Goal: Task Accomplishment & Management: Use online tool/utility

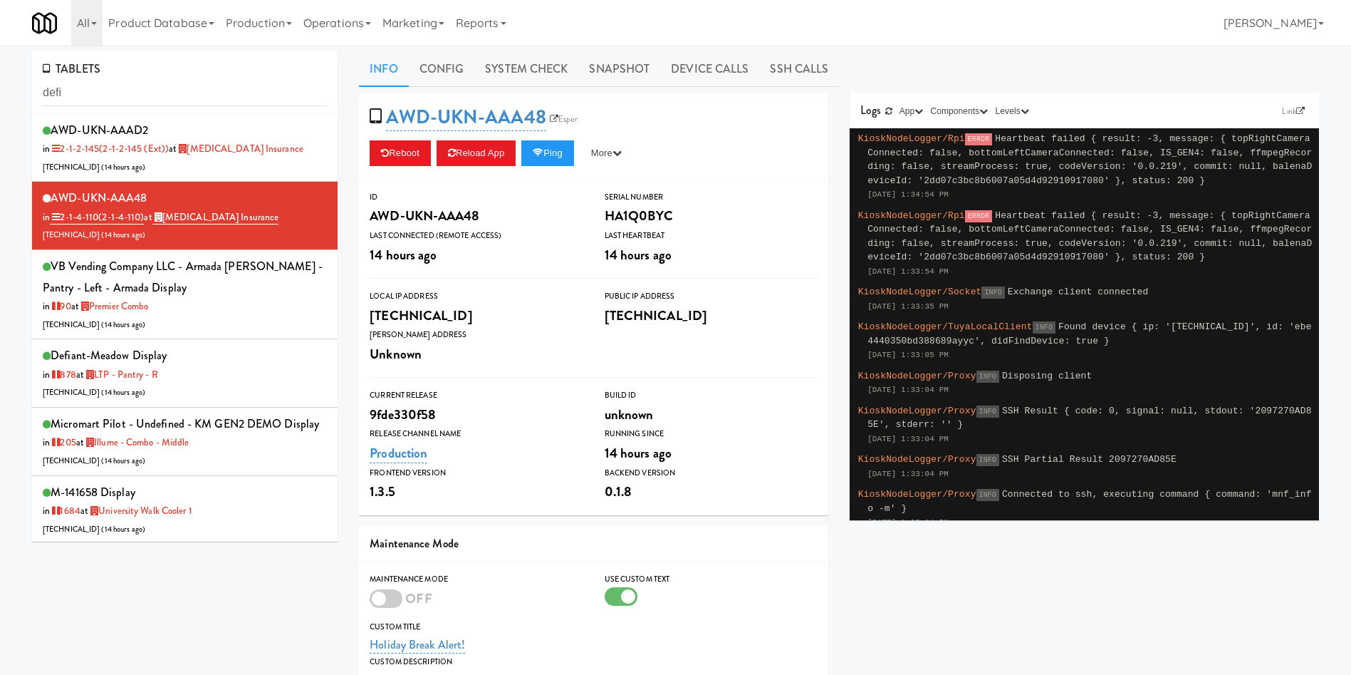
click at [336, 29] on link "Operations" at bounding box center [337, 23] width 79 height 46
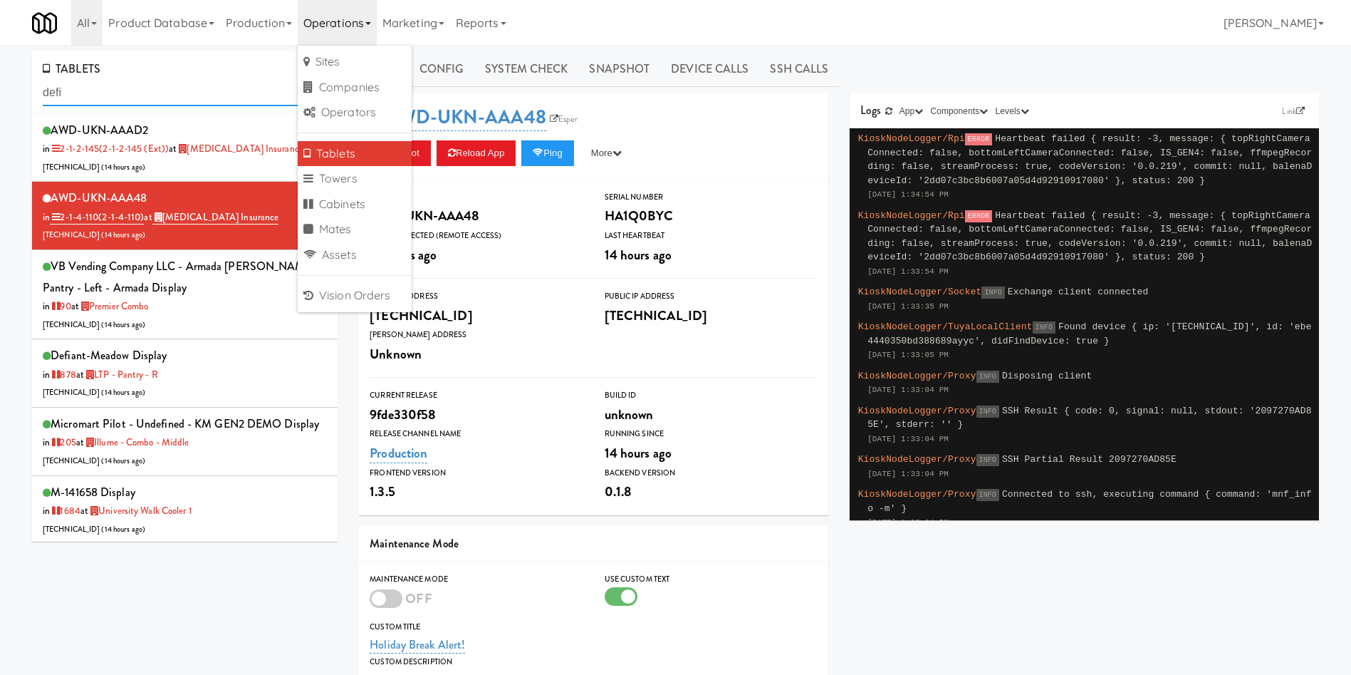
click at [227, 84] on input "defi" at bounding box center [185, 93] width 284 height 26
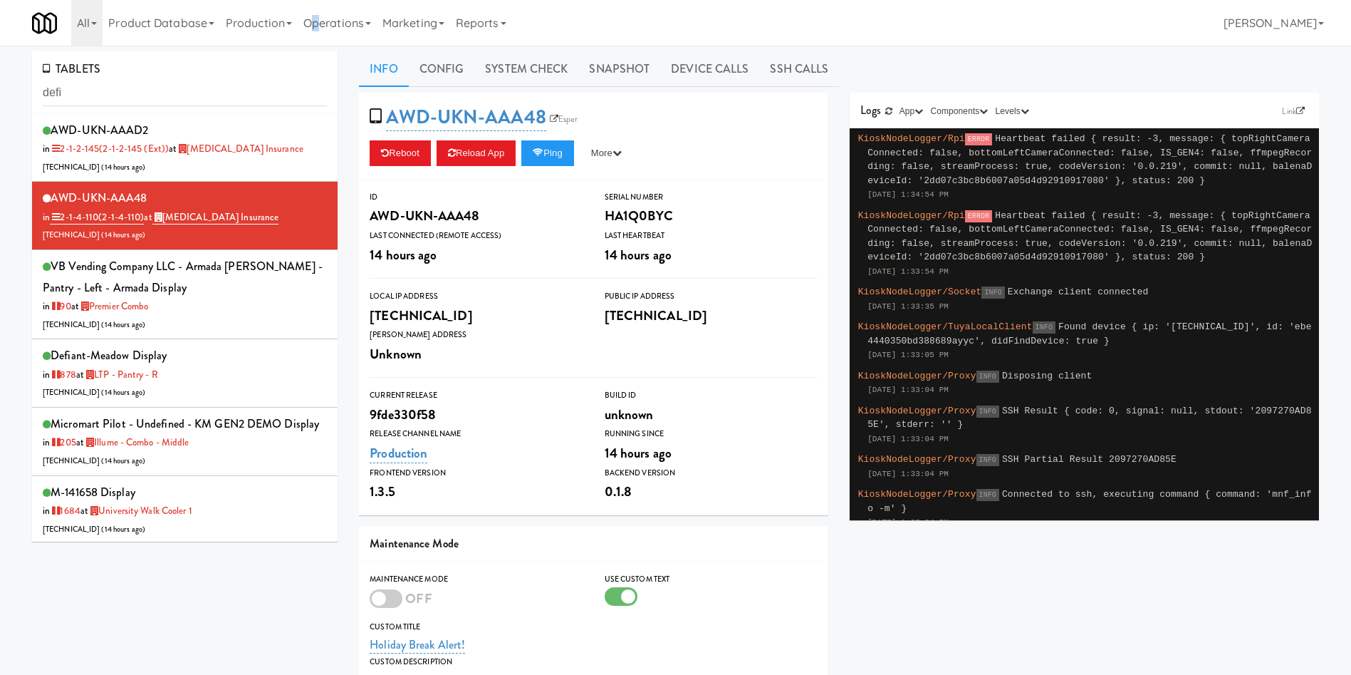
drag, startPoint x: 321, startPoint y: 32, endPoint x: 322, endPoint y: 67, distance: 34.9
click at [322, 34] on link "Operations" at bounding box center [337, 23] width 79 height 46
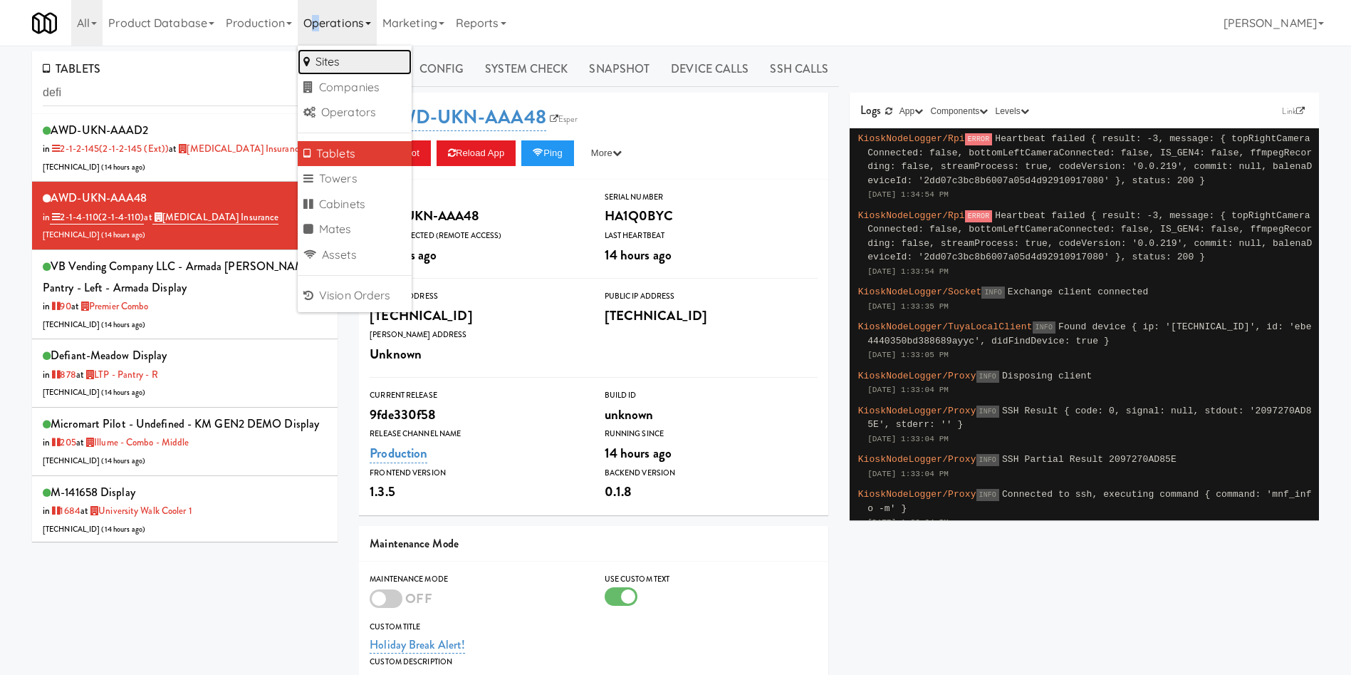
click at [326, 66] on link "Sites" at bounding box center [355, 62] width 114 height 26
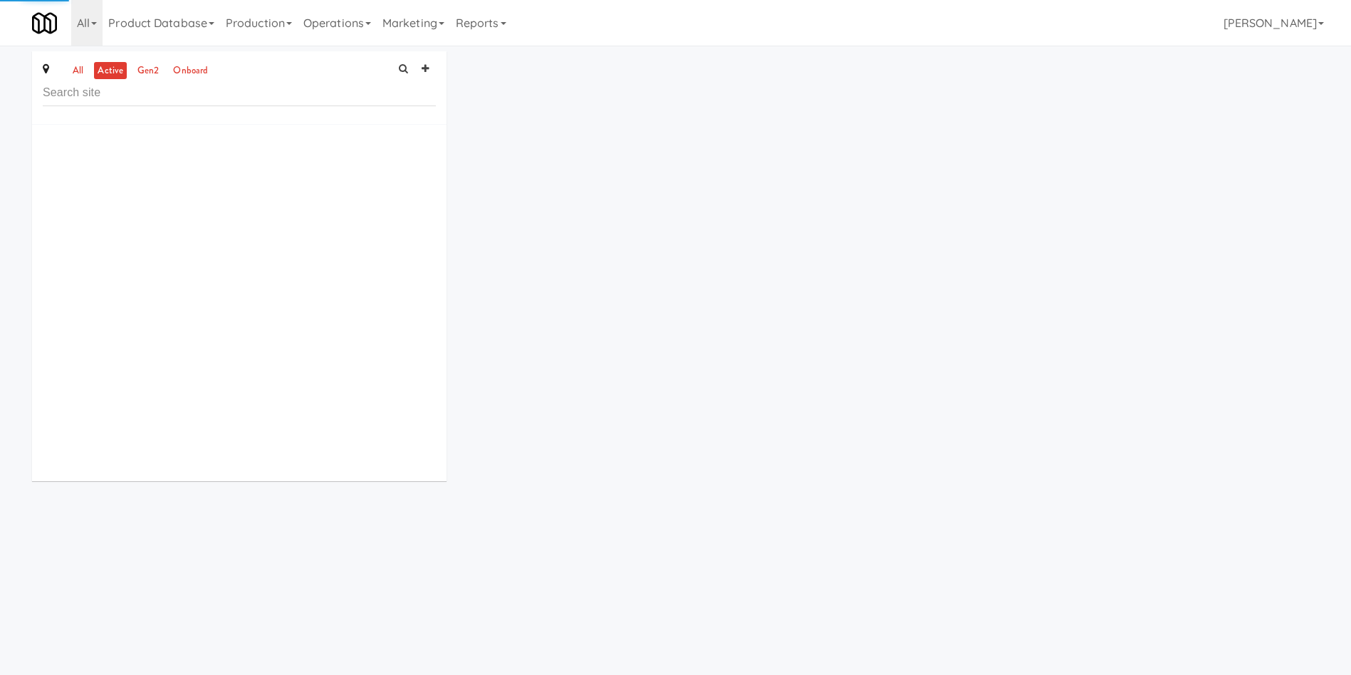
click at [224, 98] on input "text" at bounding box center [239, 93] width 393 height 26
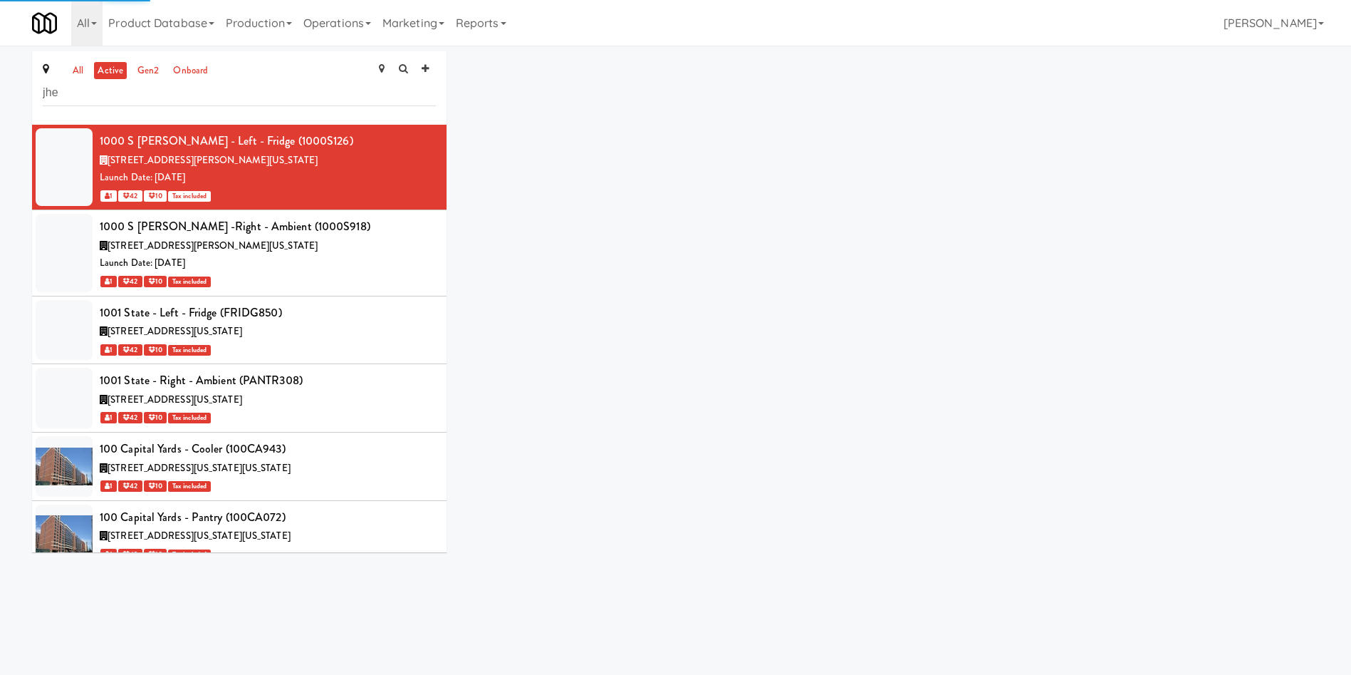
click at [8, 82] on div "all active gen2 onboard jhe 1000 S [PERSON_NAME] - Left - Fridge (1000S126) [ST…" at bounding box center [675, 306] width 1351 height 511
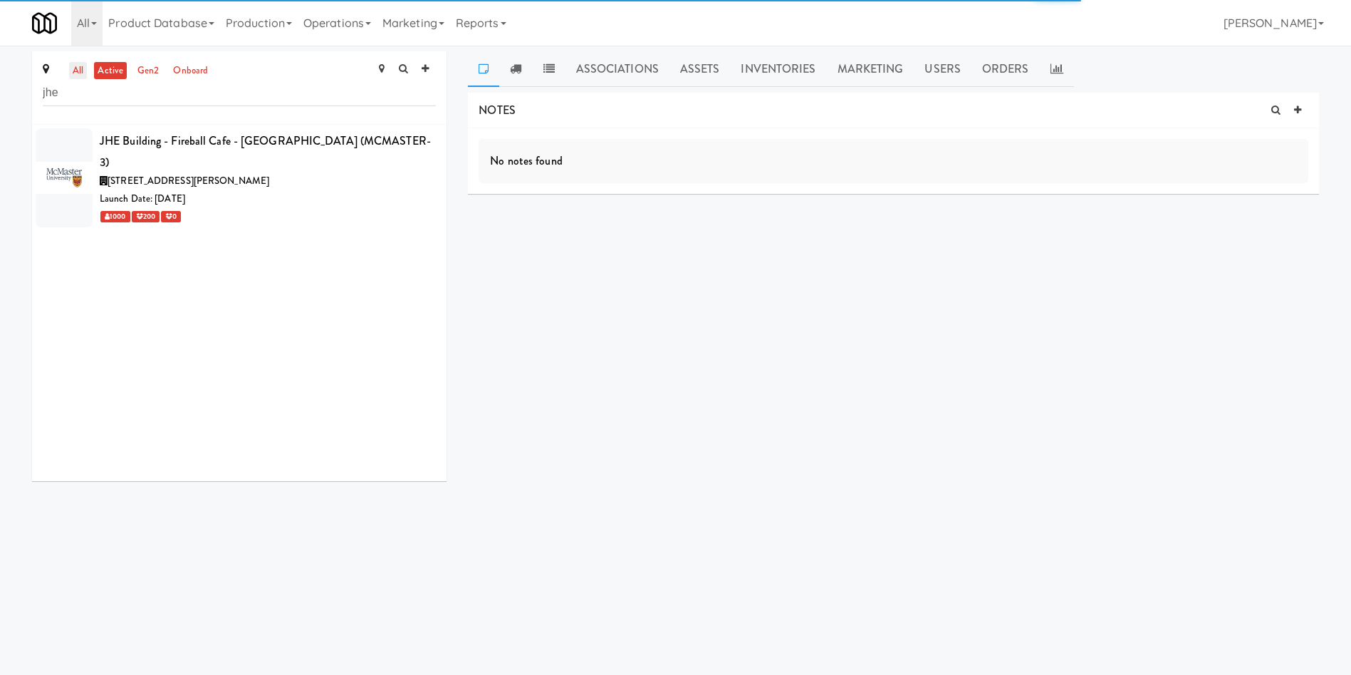
type input "jhe"
click at [358, 172] on div "[STREET_ADDRESS][PERSON_NAME]" at bounding box center [268, 181] width 336 height 18
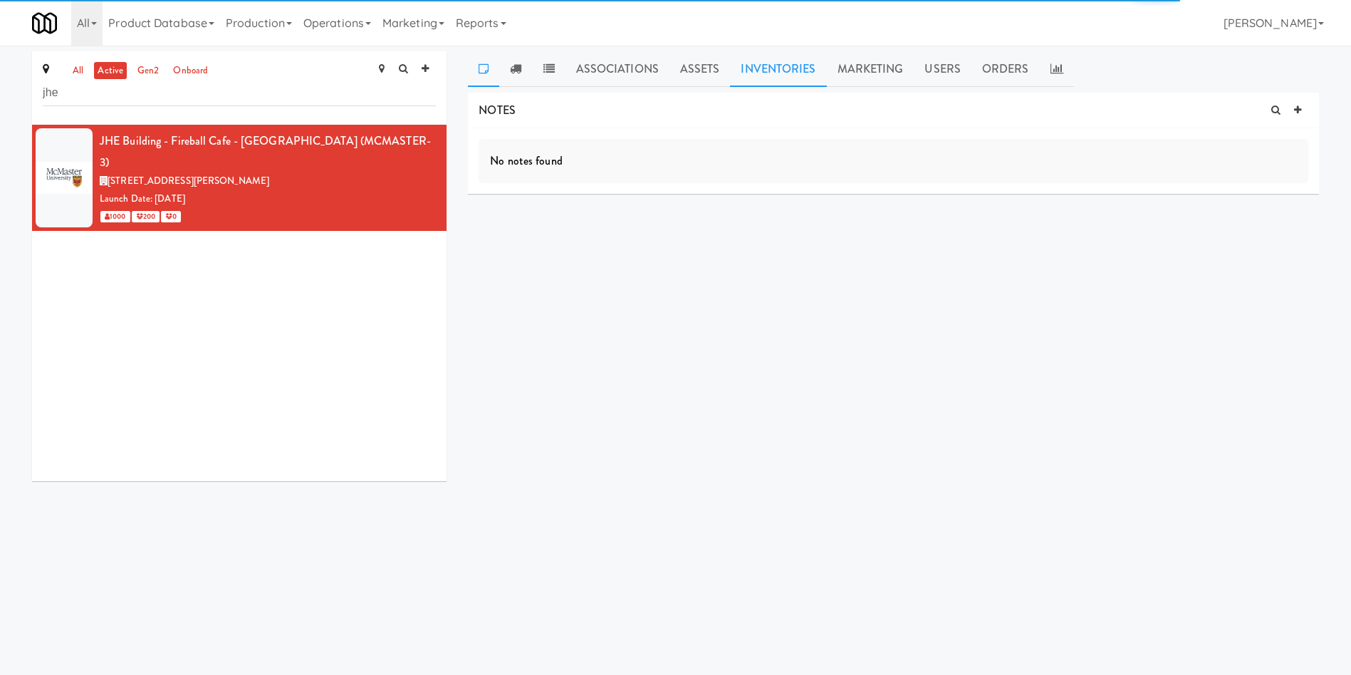
click at [803, 66] on link "Inventories" at bounding box center [778, 69] width 96 height 36
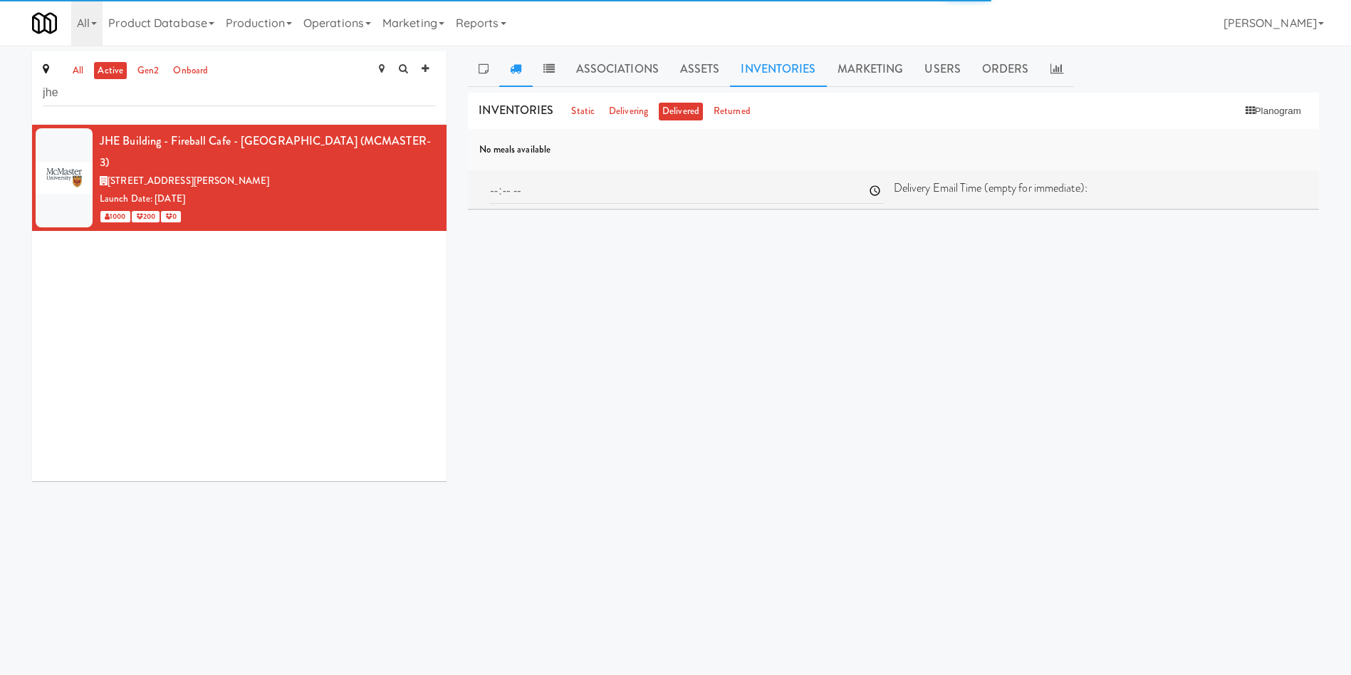
click at [522, 71] on link at bounding box center [515, 69] width 33 height 36
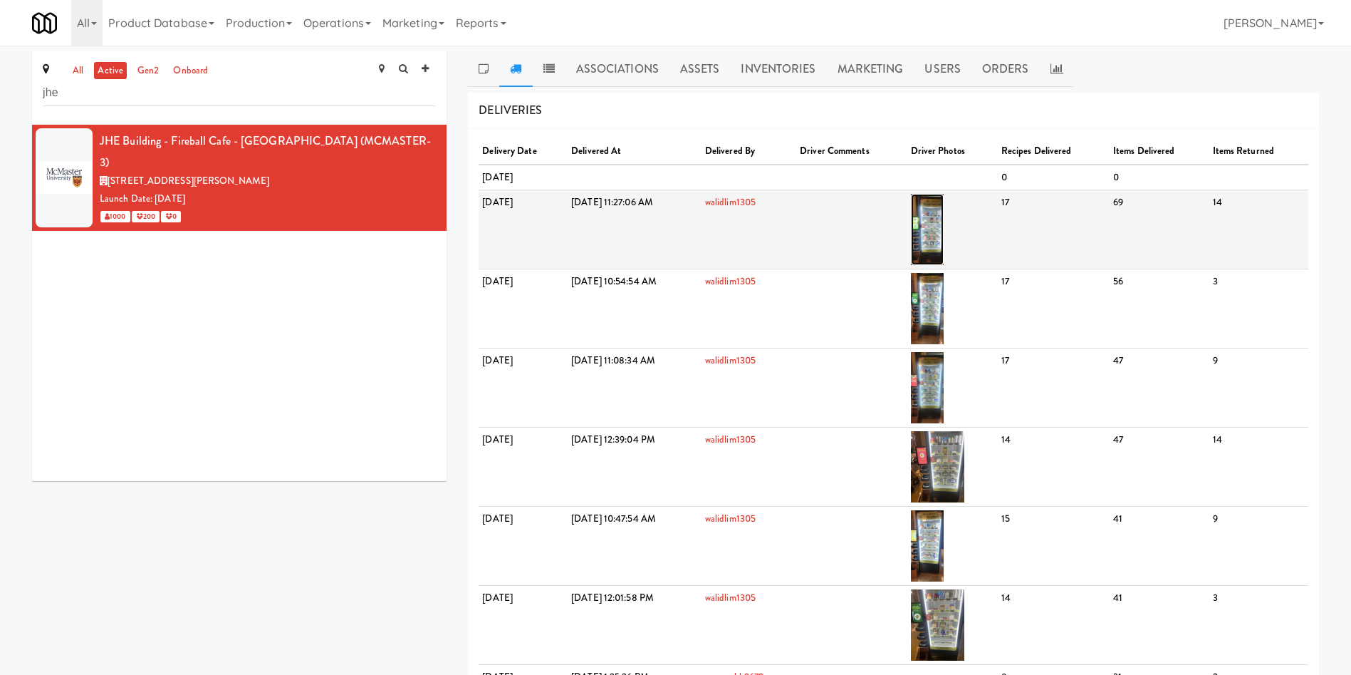
click at [945, 232] on img at bounding box center [927, 229] width 33 height 71
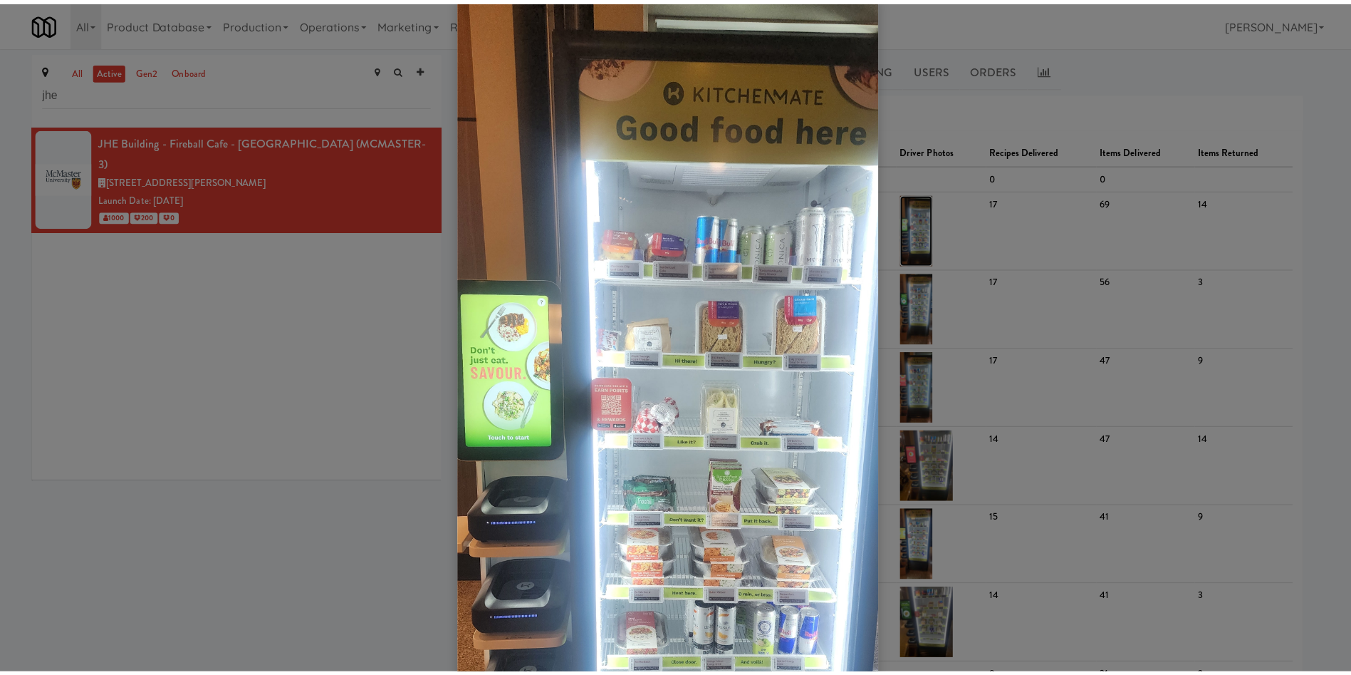
scroll to position [107, 0]
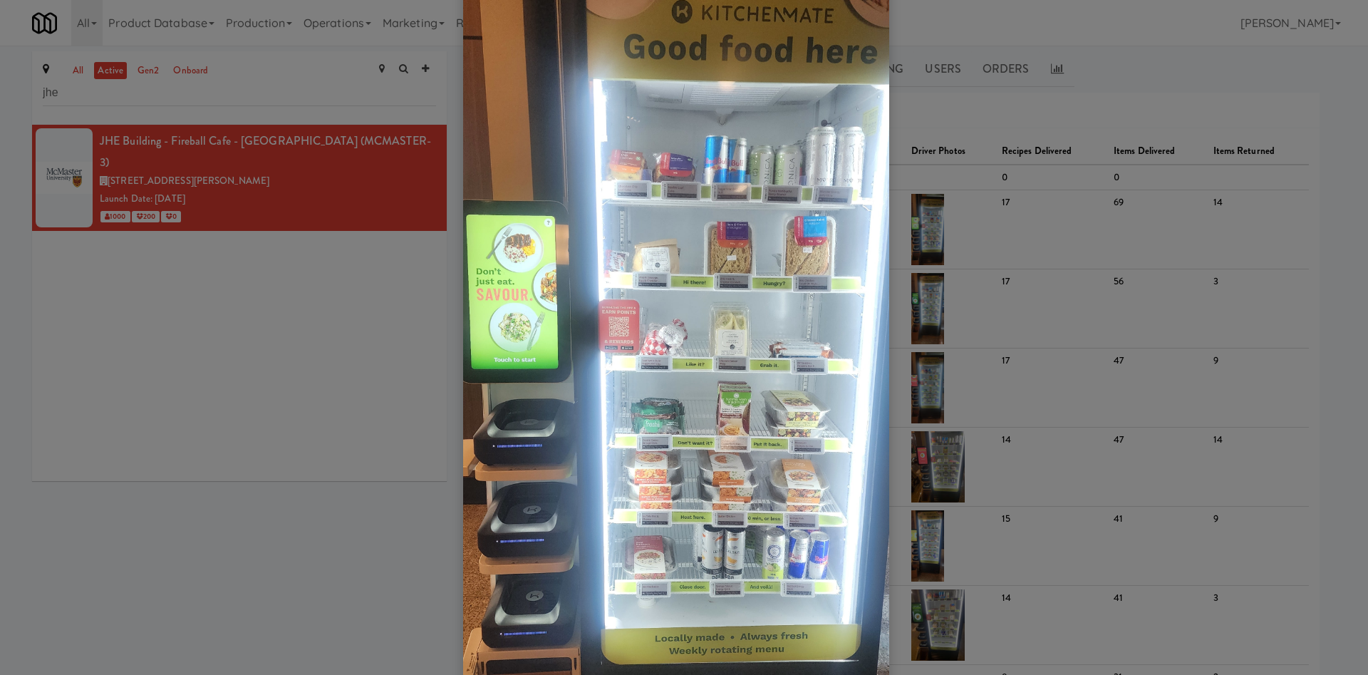
click at [286, 398] on div at bounding box center [684, 337] width 1368 height 675
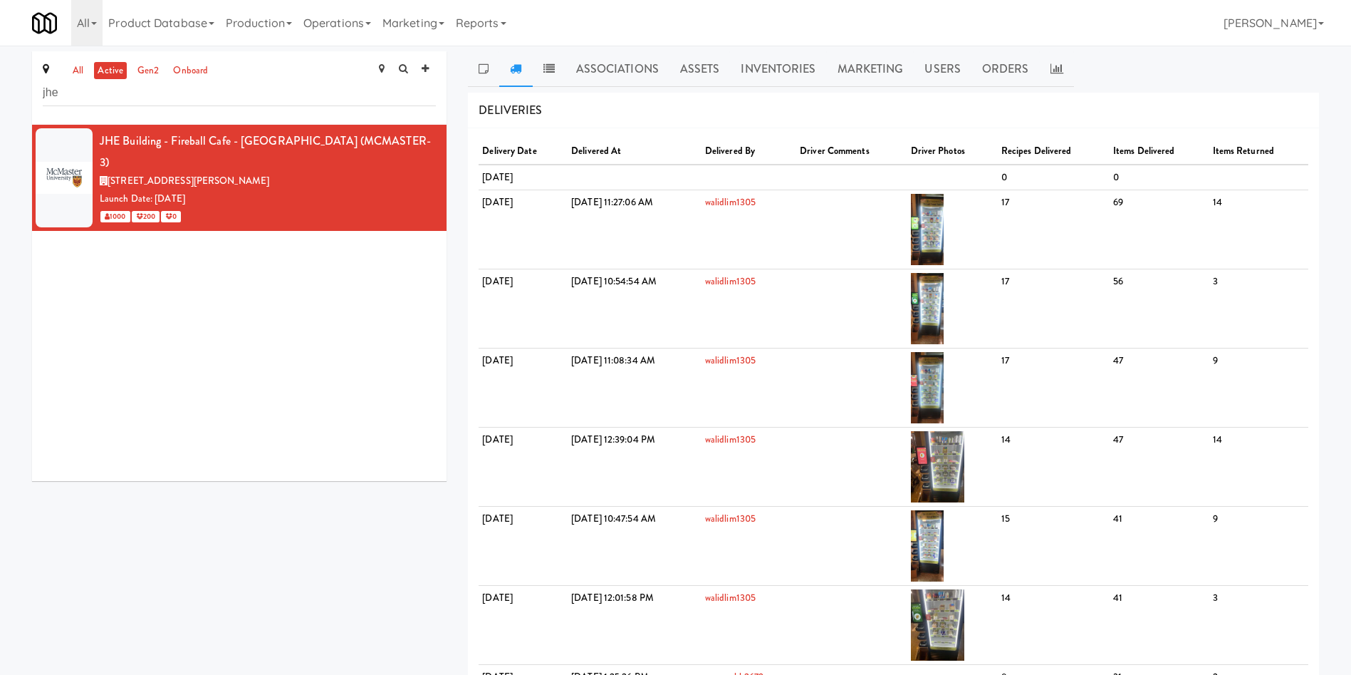
drag, startPoint x: 767, startPoint y: 75, endPoint x: 1159, endPoint y: 271, distance: 438.7
click at [769, 75] on link "Inventories" at bounding box center [778, 69] width 96 height 36
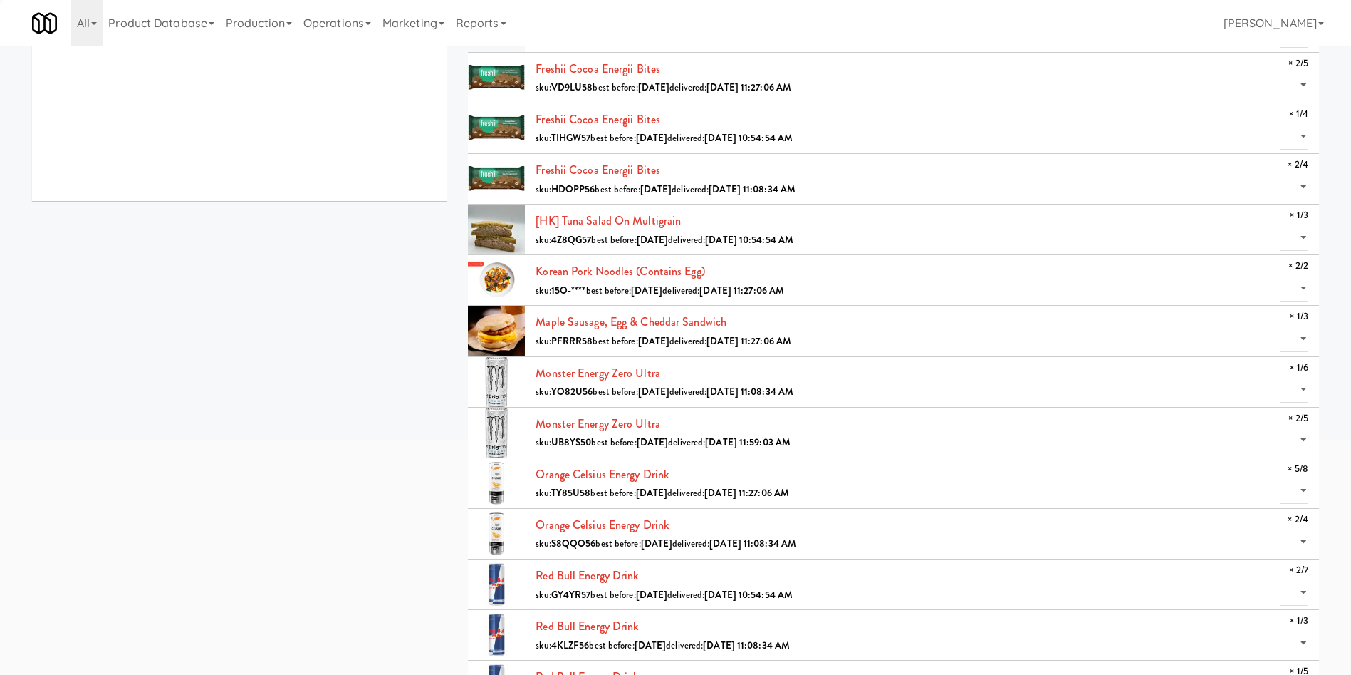
scroll to position [321, 0]
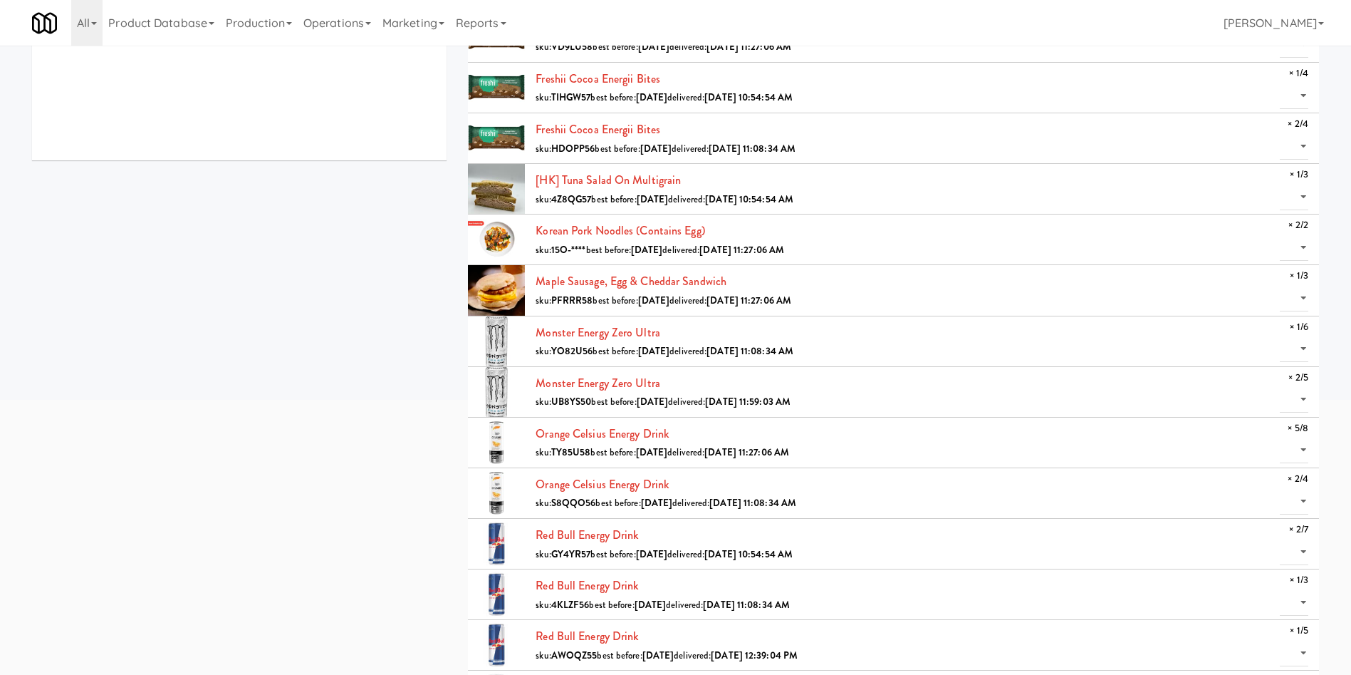
click at [91, 327] on div "all active gen2 onboard jhe JHE Building - Fireball Cafe - [GEOGRAPHIC_DATA] (M…" at bounding box center [675, 403] width 1309 height 1344
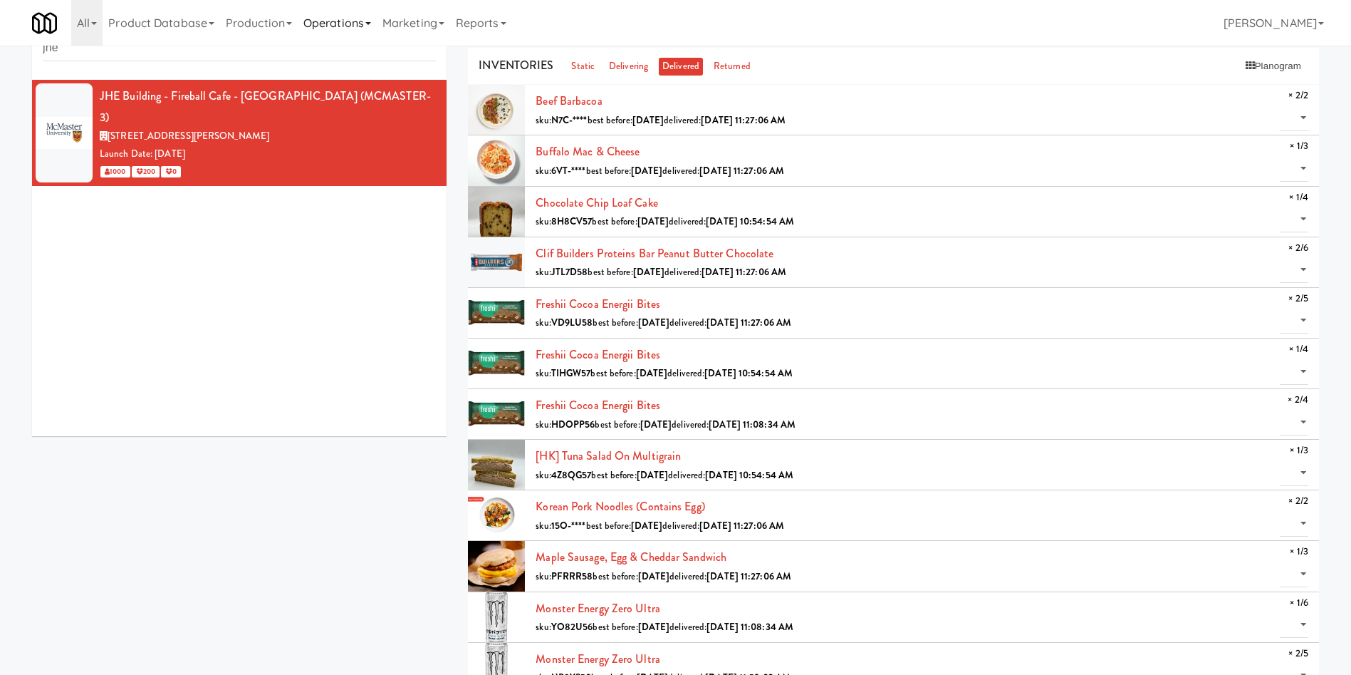
scroll to position [0, 0]
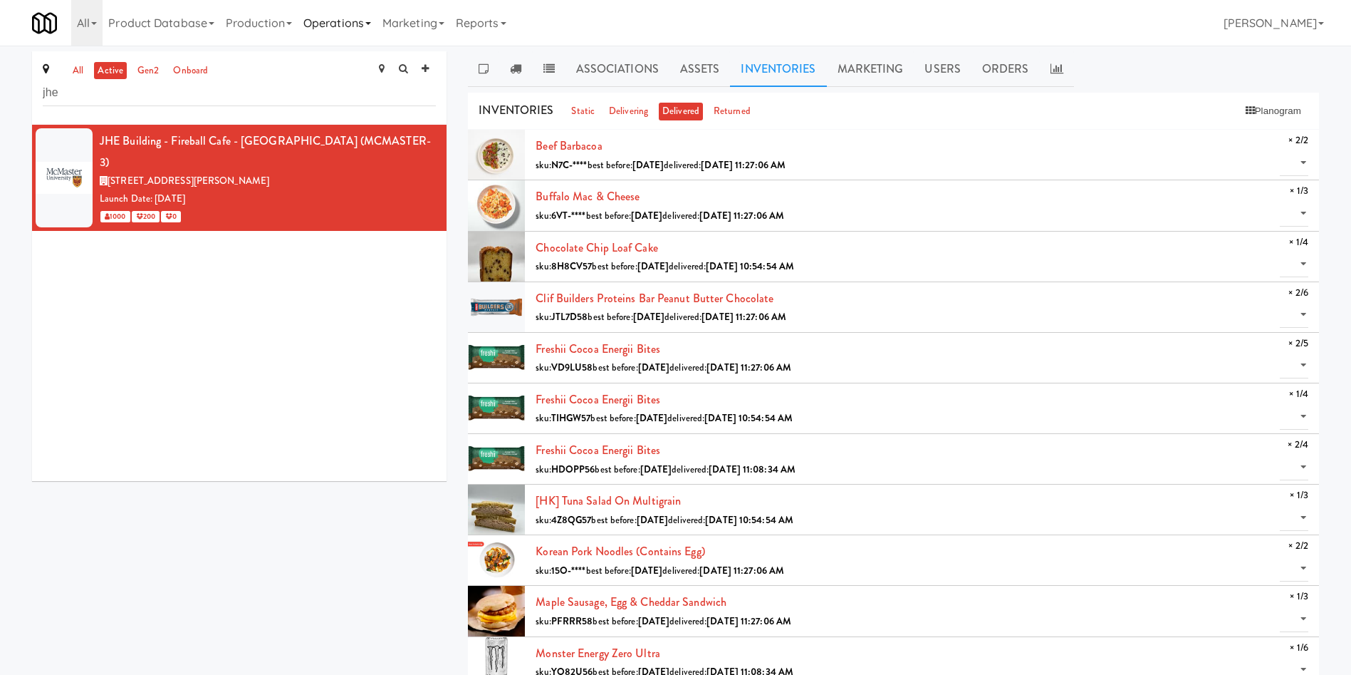
click at [348, 19] on link "Operations" at bounding box center [337, 23] width 79 height 46
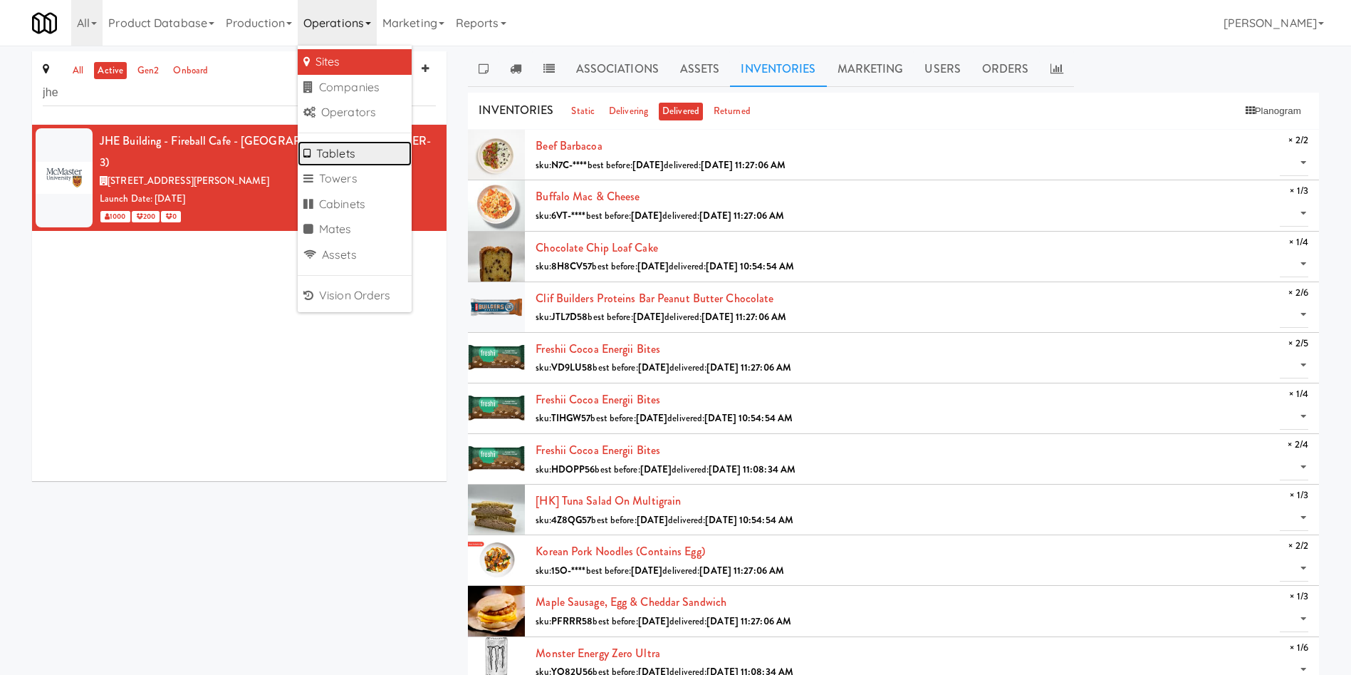
click at [366, 156] on link "Tablets" at bounding box center [355, 154] width 114 height 26
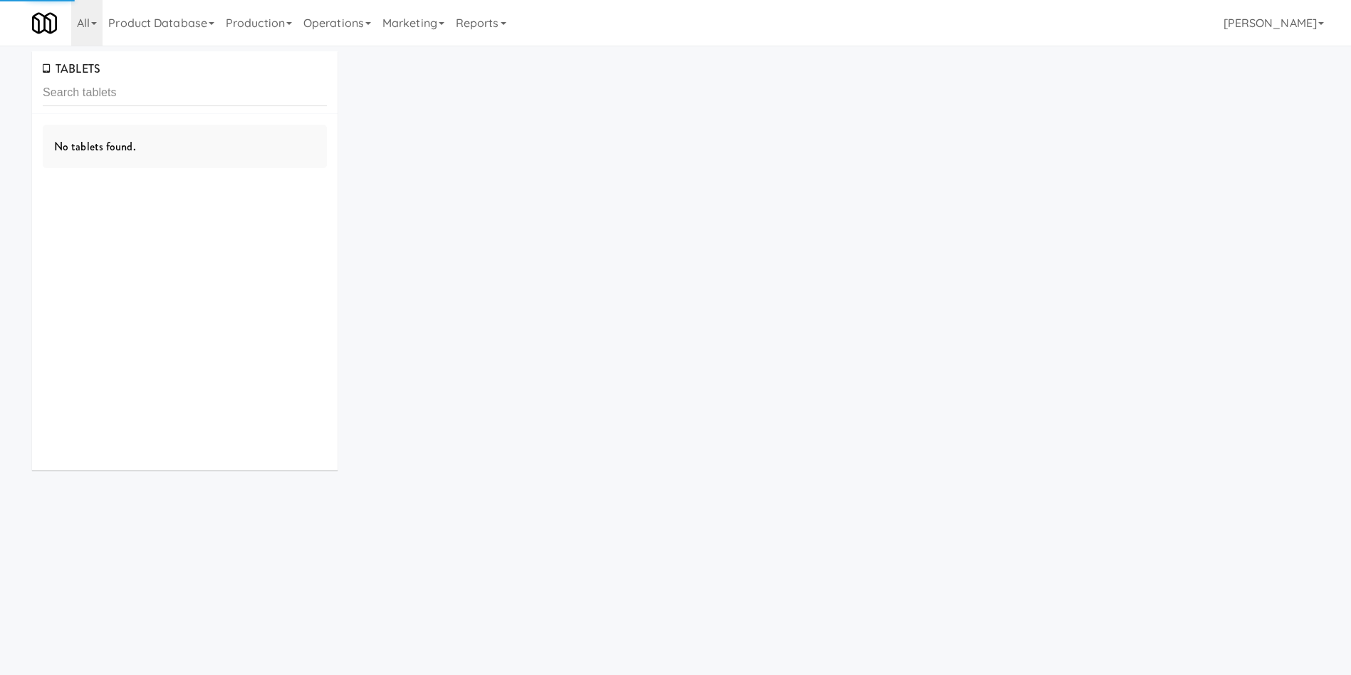
click at [255, 98] on input "text" at bounding box center [185, 93] width 284 height 26
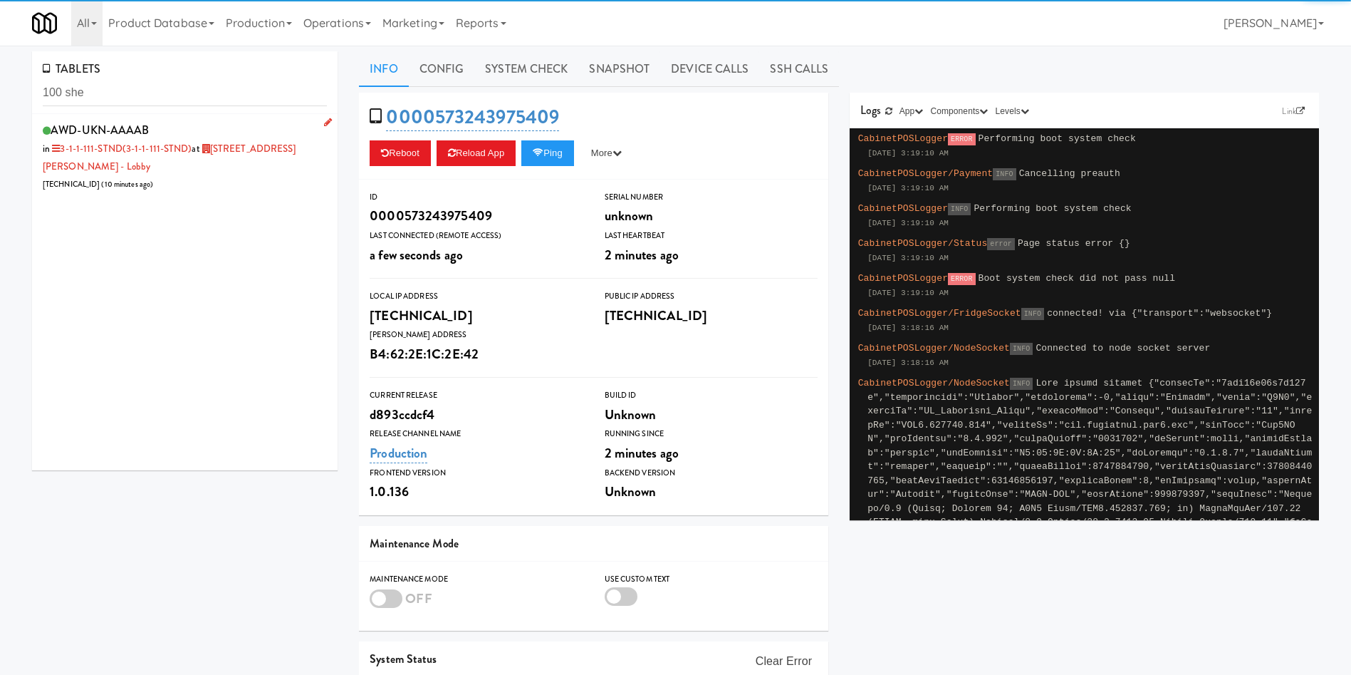
click at [215, 172] on div "AWD-UKN-AAAAB in 3-1-1-111-STND (3-1-1-111-STND) at [STREET_ADDRESS][PERSON_NAM…" at bounding box center [185, 156] width 284 height 73
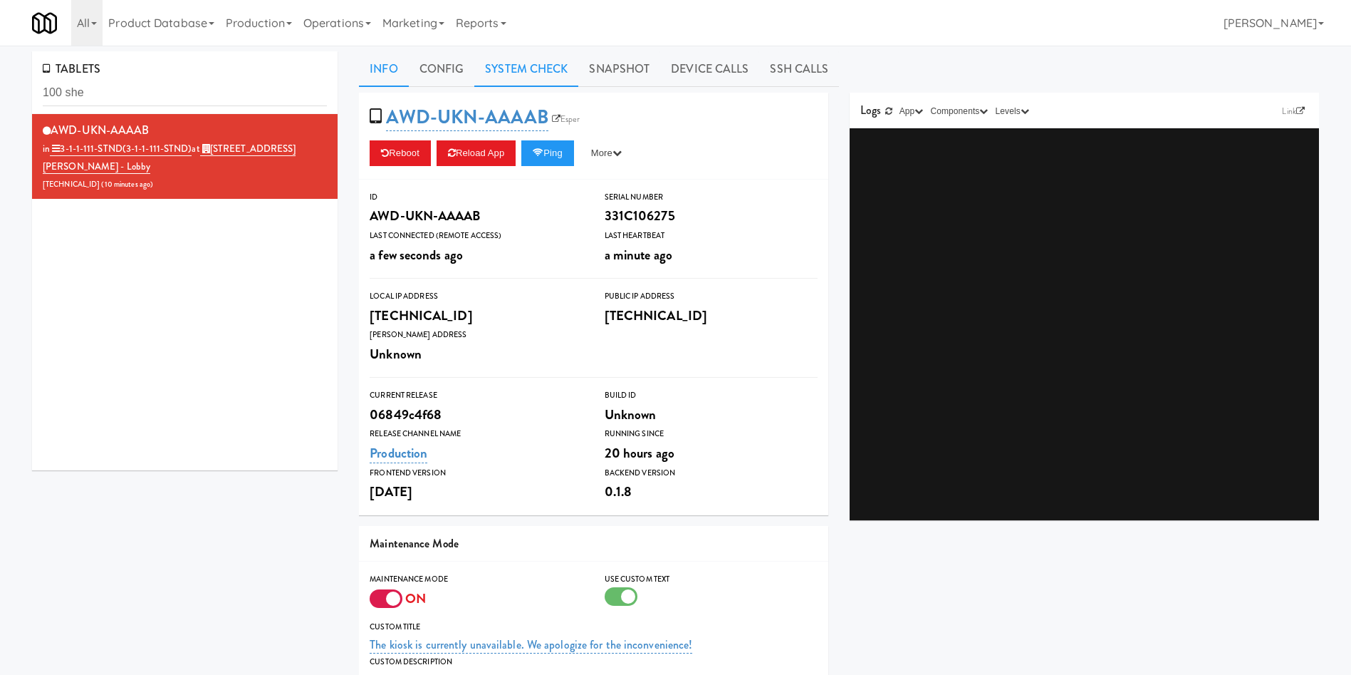
click at [549, 78] on link "System Check" at bounding box center [526, 69] width 104 height 36
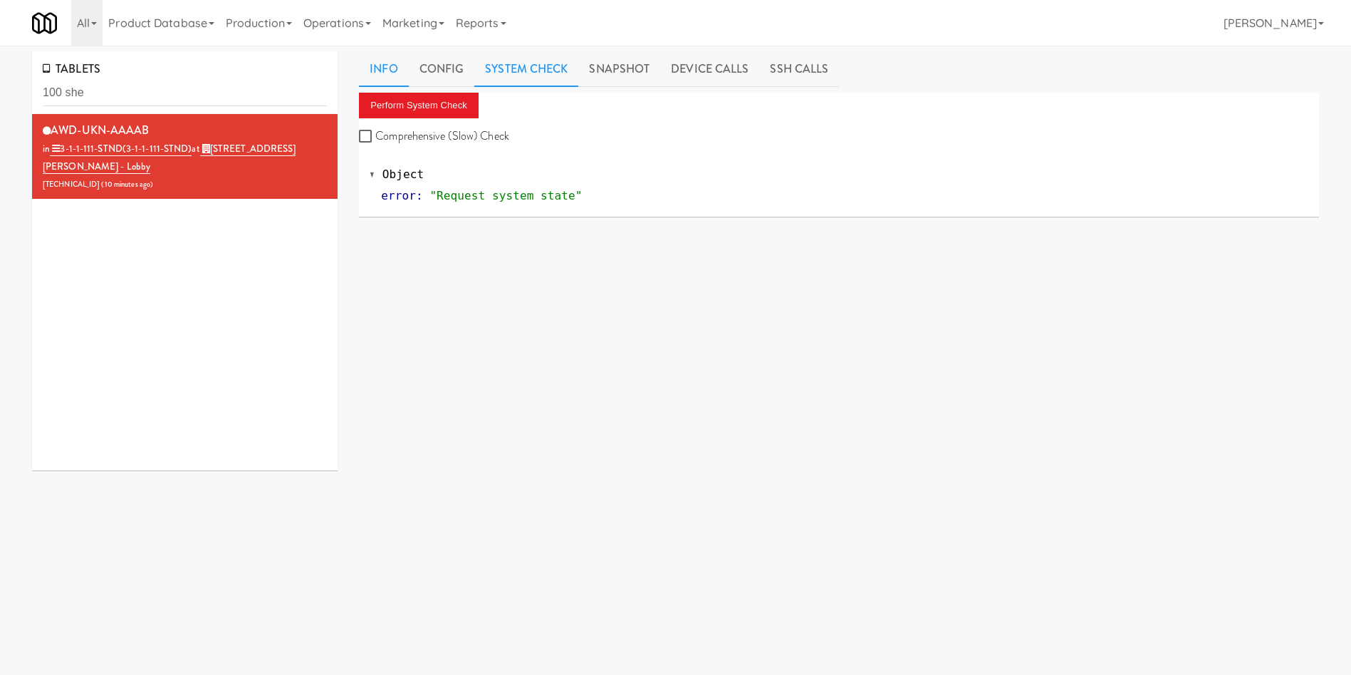
click at [392, 64] on link "Info" at bounding box center [383, 69] width 49 height 36
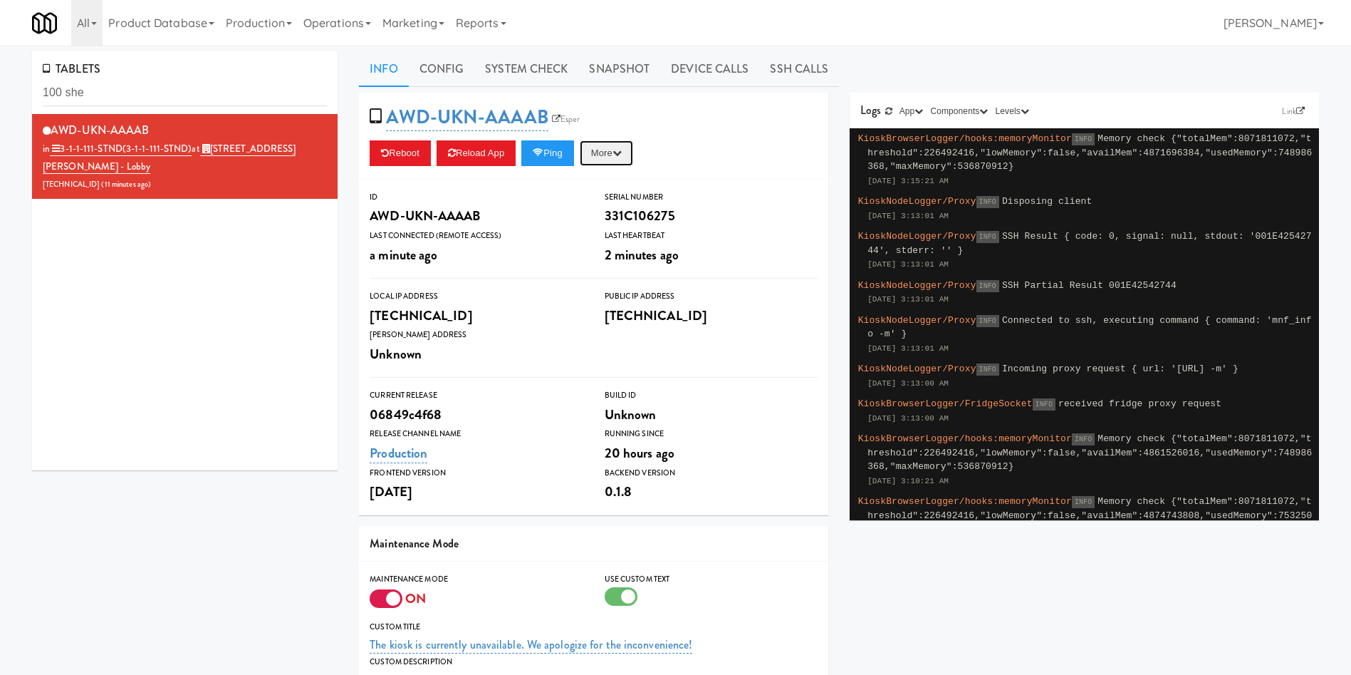
click at [617, 153] on button "More" at bounding box center [606, 153] width 53 height 26
drag, startPoint x: 613, startPoint y: 217, endPoint x: 769, endPoint y: 62, distance: 220.6
click at [613, 214] on link "Restart Server" at bounding box center [572, 207] width 134 height 26
drag, startPoint x: 115, startPoint y: 86, endPoint x: 0, endPoint y: 66, distance: 117.2
click at [0, 66] on div "TABLETS 100 she AWD-UKN-AAAAB in 3-1-1-111-STND (3-1-1-111-STND) at [STREET_ADD…" at bounding box center [675, 466] width 1351 height 831
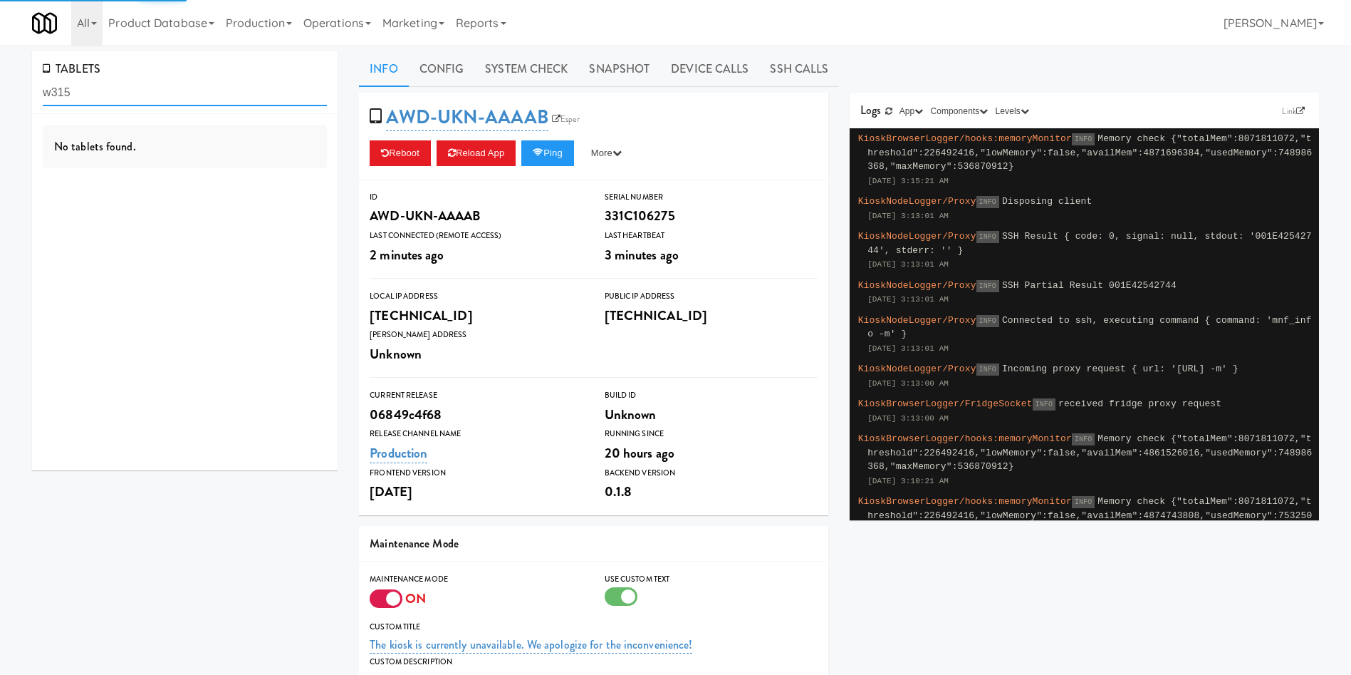
drag, startPoint x: 159, startPoint y: 81, endPoint x: 0, endPoint y: 85, distance: 158.9
click at [0, 85] on div "TABLETS w315 No tablets found. Info Config System Check Snapshot Device Calls S…" at bounding box center [675, 466] width 1351 height 831
type input "2"
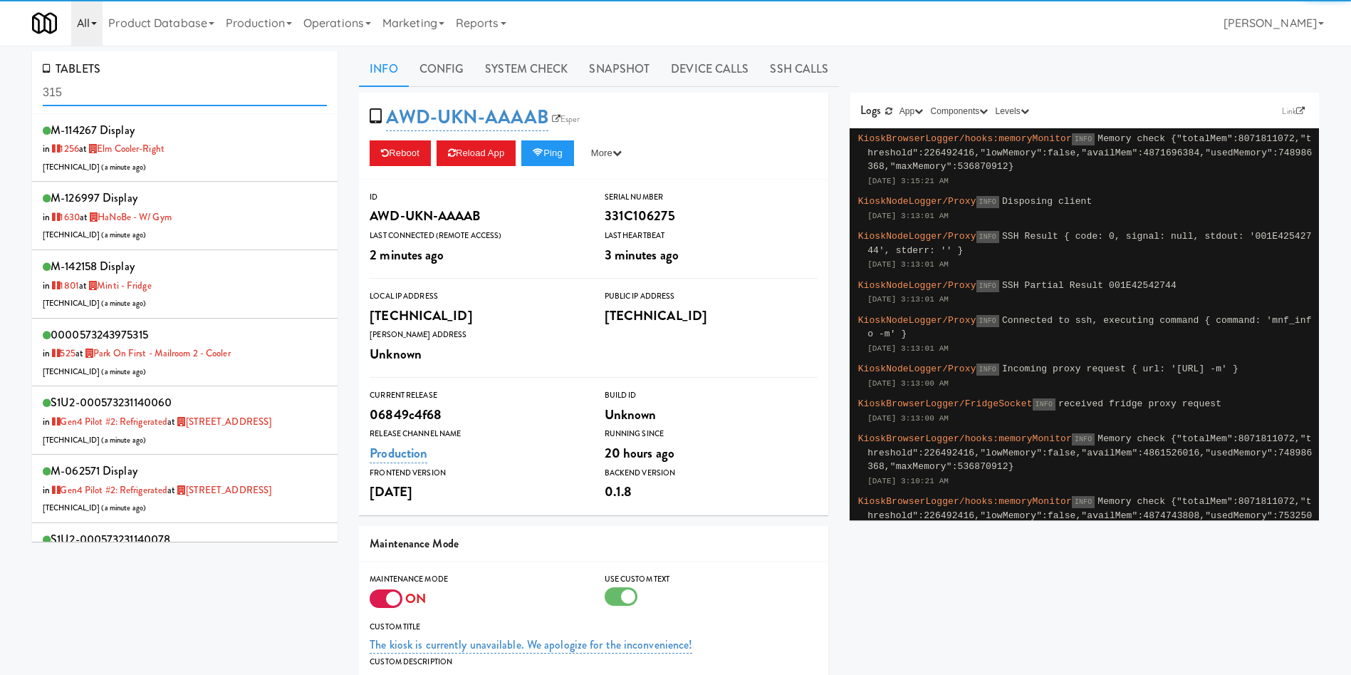
type input "315"
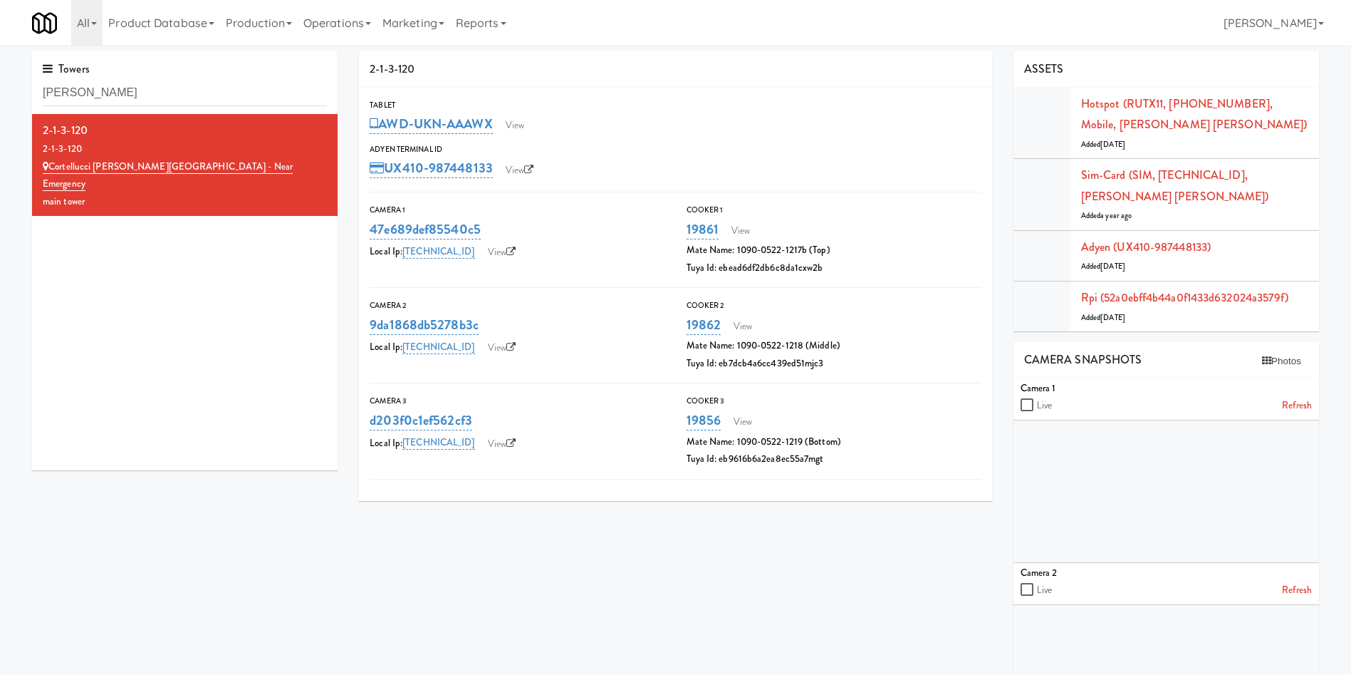
scroll to position [268, 0]
